Goal: Task Accomplishment & Management: Manage account settings

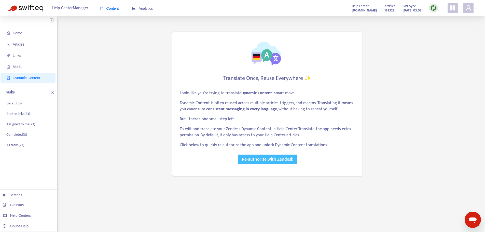
click at [280, 161] on span "Re-authorize with Zendesk" at bounding box center [267, 159] width 51 height 7
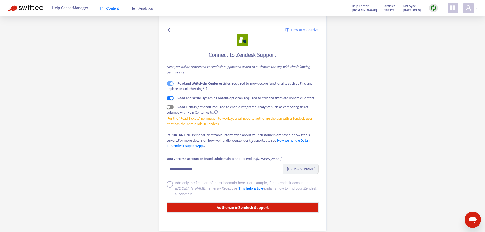
click at [169, 108] on div "button" at bounding box center [168, 107] width 3 height 3
click at [252, 208] on strong "Authorize in Zendesk Support" at bounding box center [242, 207] width 52 height 7
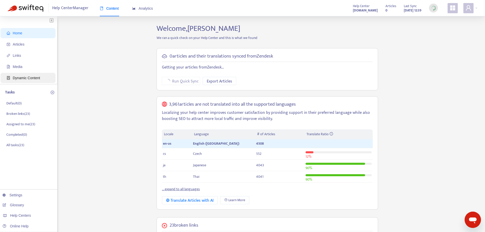
click at [25, 79] on span "Dynamic Content" at bounding box center [26, 78] width 27 height 4
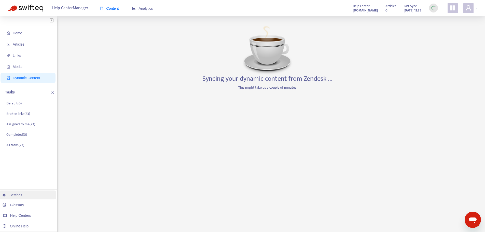
click at [11, 194] on link "Settings" at bounding box center [13, 195] width 20 height 4
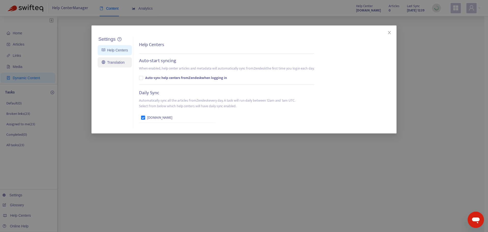
click at [117, 63] on link "Translation" at bounding box center [113, 62] width 23 height 4
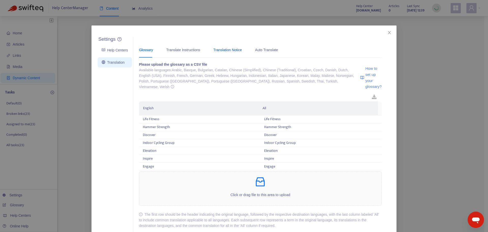
click at [225, 51] on div "Translation Notice" at bounding box center [227, 50] width 28 height 6
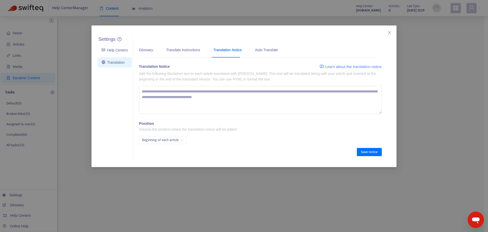
type textarea "**********"
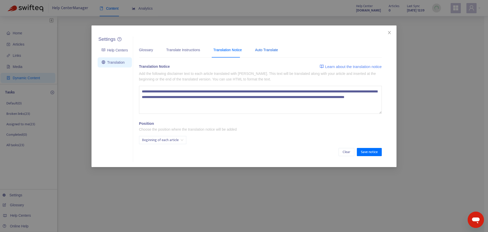
click at [265, 50] on div "Auto Translate" at bounding box center [266, 50] width 23 height 6
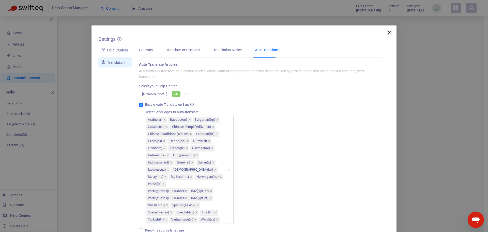
click at [389, 32] on icon "close" at bounding box center [389, 32] width 3 height 3
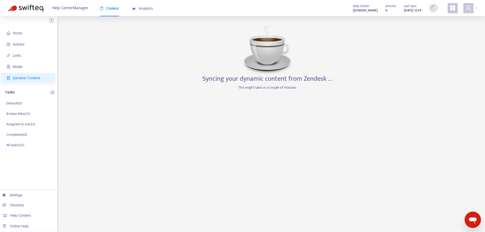
click at [465, 10] on span at bounding box center [468, 8] width 10 height 10
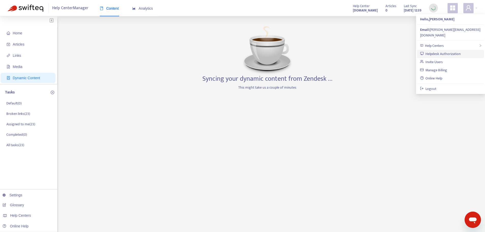
click at [428, 51] on link "Helpdesk Authorization" at bounding box center [440, 54] width 41 height 6
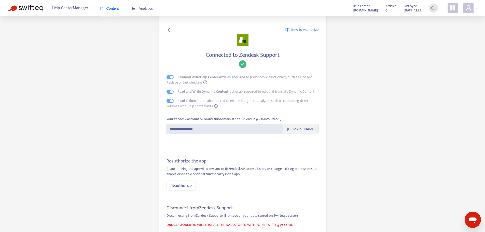
click at [167, 28] on icon at bounding box center [169, 30] width 6 height 6
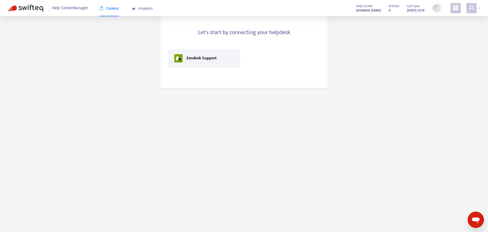
click at [472, 8] on icon "user" at bounding box center [472, 8] width 6 height 6
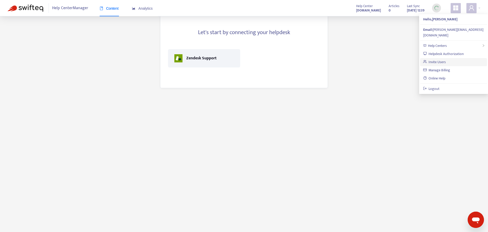
click at [436, 59] on link "Invite Users" at bounding box center [435, 62] width 23 height 6
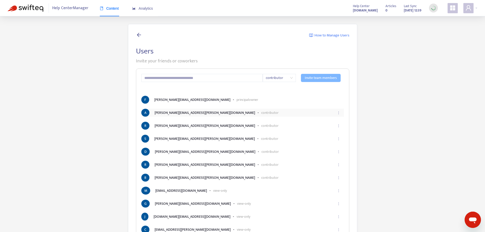
scroll to position [19, 0]
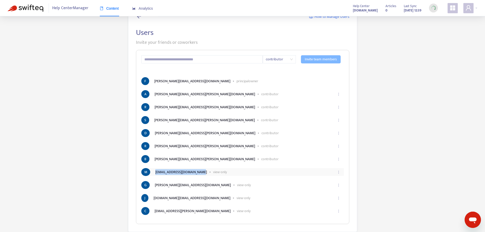
drag, startPoint x: 156, startPoint y: 172, endPoint x: 198, endPoint y: 172, distance: 42.0
click at [198, 172] on li "[PERSON_NAME] [PERSON_NAME][EMAIL_ADDRESS][DOMAIN_NAME] - view-only" at bounding box center [242, 172] width 202 height 8
copy li "[EMAIL_ADDRESS][DOMAIN_NAME]"
click at [155, 59] on input "text" at bounding box center [202, 59] width 122 height 8
paste input "**********"
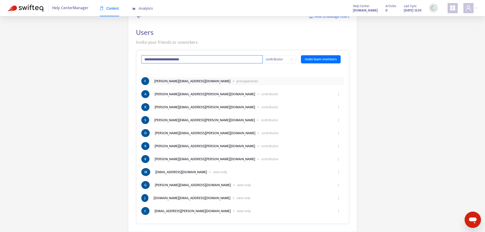
type input "**********"
click at [300, 79] on li "F [PERSON_NAME][EMAIL_ADDRESS][DOMAIN_NAME] - principal owner" at bounding box center [242, 81] width 202 height 8
click at [324, 60] on span "Invite team members" at bounding box center [320, 59] width 32 height 6
click at [320, 60] on span "Invite team members" at bounding box center [320, 59] width 32 height 6
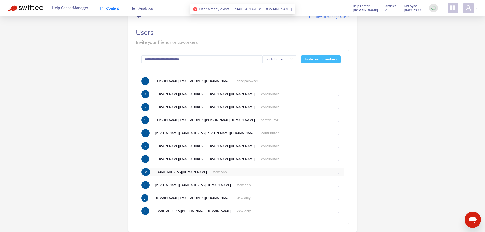
click at [218, 174] on li "[PERSON_NAME] [PERSON_NAME][EMAIL_ADDRESS][DOMAIN_NAME] - view-only" at bounding box center [242, 172] width 202 height 8
click at [213, 172] on p "view-only" at bounding box center [220, 171] width 14 height 5
click at [181, 172] on li "[PERSON_NAME] [PERSON_NAME][EMAIL_ADDRESS][DOMAIN_NAME] - view-only" at bounding box center [242, 172] width 202 height 8
click at [151, 172] on li "[PERSON_NAME] [PERSON_NAME][EMAIL_ADDRESS][DOMAIN_NAME] - view-only" at bounding box center [242, 172] width 202 height 8
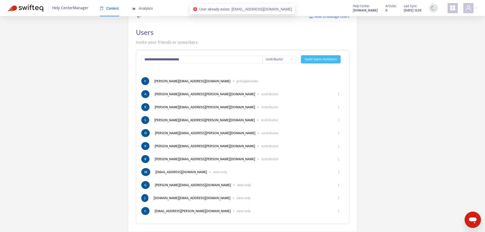
click at [140, 171] on div "**********" at bounding box center [242, 137] width 213 height 174
click at [145, 172] on span "M" at bounding box center [145, 172] width 9 height 8
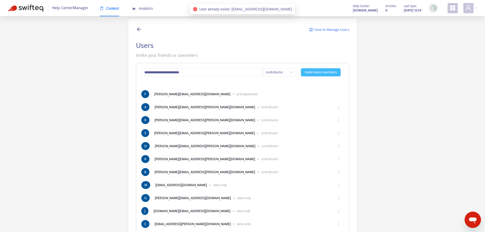
scroll to position [0, 0]
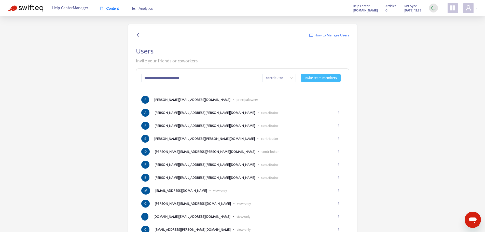
click at [139, 35] on icon at bounding box center [139, 35] width 6 height 6
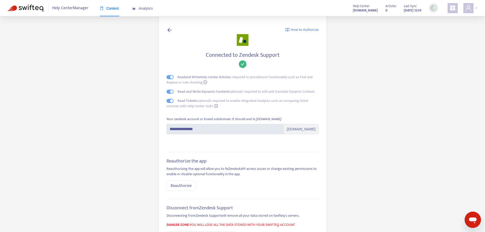
click at [469, 8] on icon "user" at bounding box center [468, 8] width 6 height 6
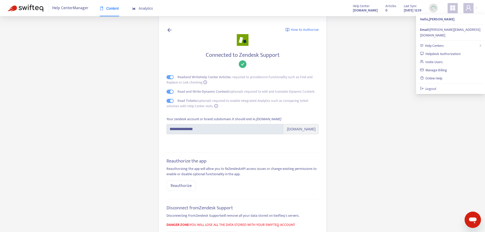
click at [455, 9] on icon "appstore" at bounding box center [452, 8] width 6 height 6
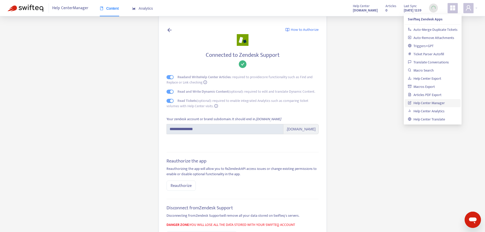
click at [425, 104] on link "Help Center Manager" at bounding box center [426, 103] width 37 height 6
click at [471, 9] on icon "user" at bounding box center [468, 8] width 6 height 6
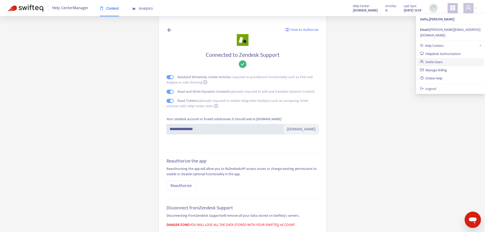
click at [428, 59] on link "Invite Users" at bounding box center [431, 62] width 23 height 6
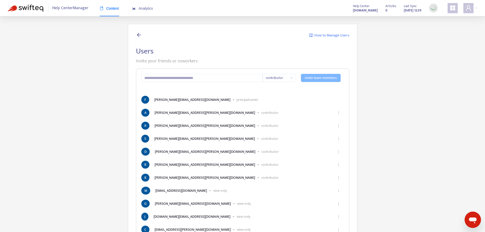
click at [325, 34] on span "How to Manage Users" at bounding box center [331, 36] width 35 height 6
click at [339, 190] on icon "ellipsis" at bounding box center [339, 191] width 4 height 4
click at [332, 202] on span "Edit" at bounding box center [332, 202] width 12 height 6
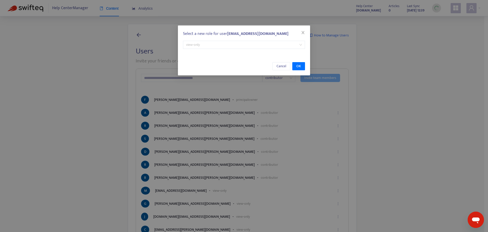
click at [222, 45] on span "view-only" at bounding box center [244, 45] width 116 height 8
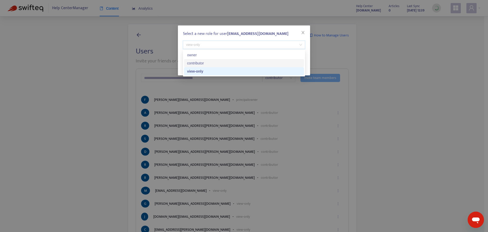
click at [201, 62] on div "contributor" at bounding box center [244, 63] width 114 height 6
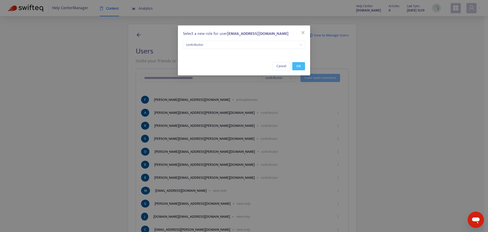
click at [295, 66] on button "OK" at bounding box center [299, 66] width 13 height 8
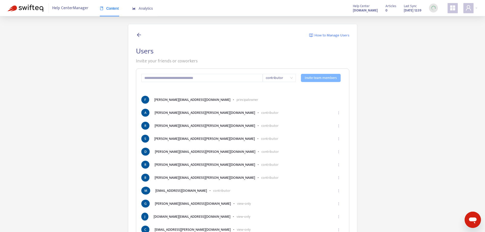
click at [112, 9] on span "Content" at bounding box center [109, 8] width 19 height 4
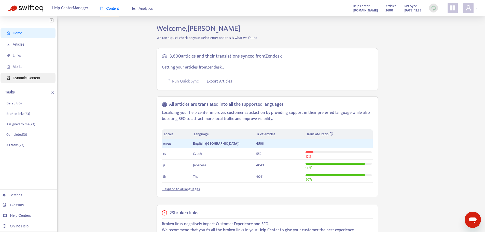
click at [26, 78] on span "Dynamic Content" at bounding box center [26, 78] width 27 height 4
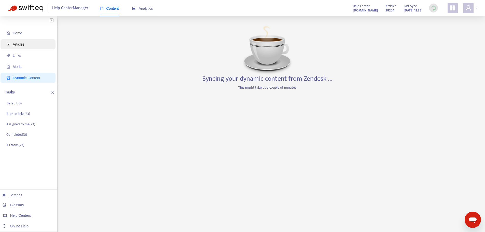
click at [18, 44] on span "Articles" at bounding box center [19, 44] width 12 height 4
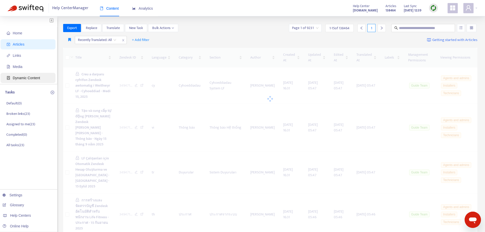
click at [22, 79] on span "Dynamic Content" at bounding box center [26, 78] width 27 height 4
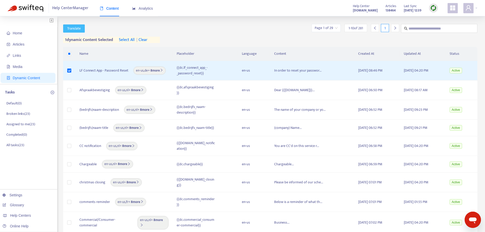
click at [75, 29] on span "Translate" at bounding box center [73, 29] width 13 height 6
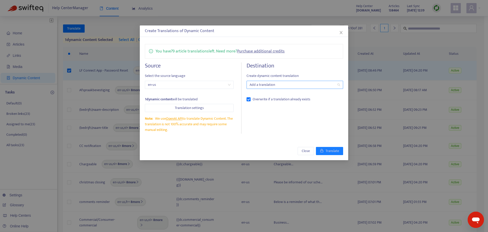
click at [295, 83] on div at bounding box center [292, 85] width 89 height 6
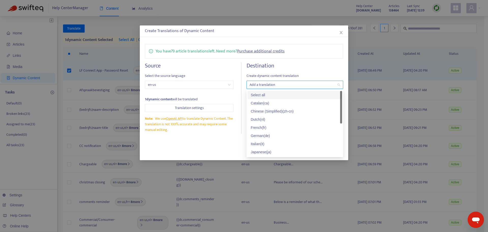
click at [302, 64] on h4 "Destination" at bounding box center [295, 65] width 97 height 7
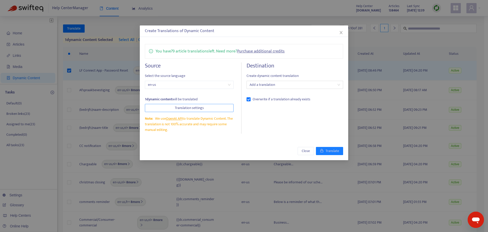
click at [182, 109] on span "Translation settings" at bounding box center [189, 108] width 29 height 6
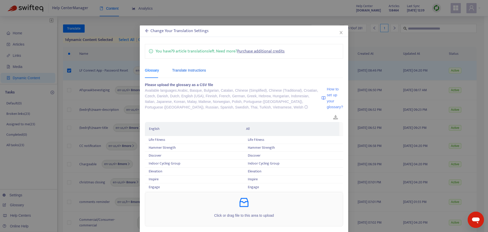
click at [192, 71] on div "Translate Instructions" at bounding box center [189, 70] width 34 height 6
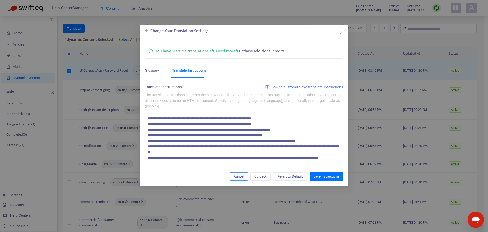
click at [244, 177] on span "Cancel" at bounding box center [239, 176] width 10 height 6
click at [341, 34] on icon "close" at bounding box center [341, 32] width 3 height 3
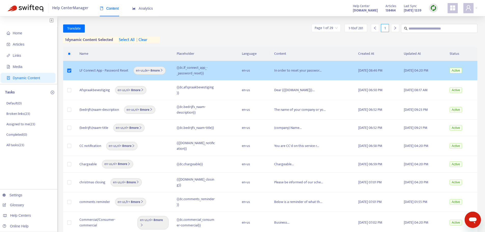
click at [290, 71] on span "In order to reset your passwor..." at bounding box center [297, 70] width 47 height 6
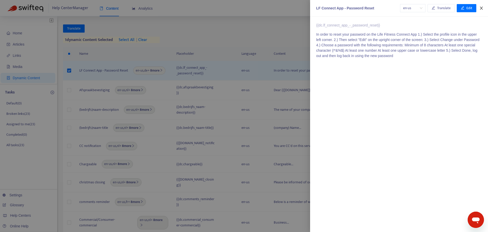
click at [482, 7] on icon "close" at bounding box center [481, 8] width 3 height 3
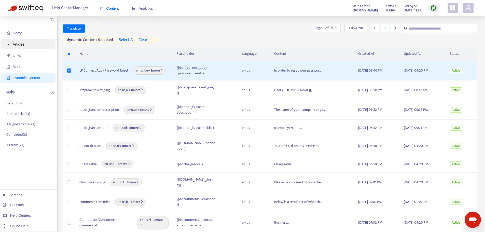
click at [17, 44] on span "Articles" at bounding box center [19, 44] width 12 height 4
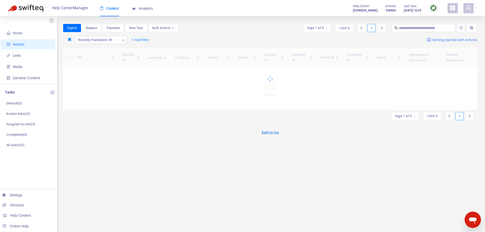
click at [434, 8] on img at bounding box center [433, 8] width 6 height 6
click at [444, 17] on link "Quick Sync" at bounding box center [444, 19] width 22 height 6
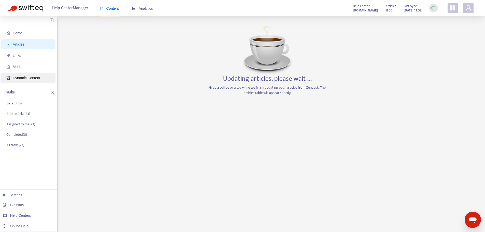
click at [15, 78] on span "Dynamic Content" at bounding box center [26, 78] width 27 height 4
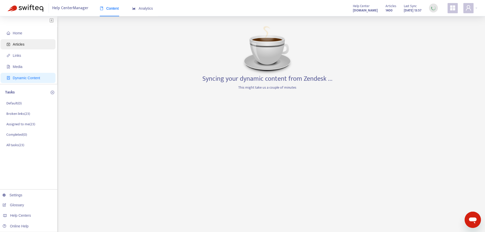
click at [18, 46] on span "Articles" at bounding box center [19, 44] width 12 height 4
